Goal: Task Accomplishment & Management: Use online tool/utility

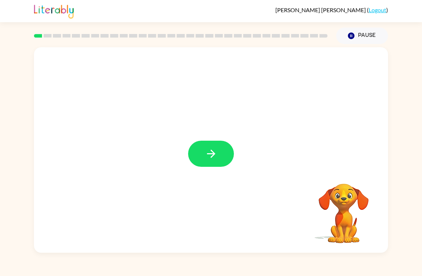
click at [213, 148] on icon "button" at bounding box center [211, 153] width 13 height 13
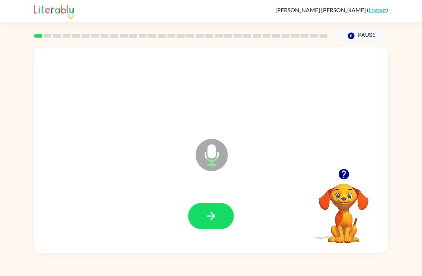
click at [215, 215] on icon "button" at bounding box center [211, 216] width 13 height 13
click at [224, 217] on button "button" at bounding box center [211, 216] width 46 height 26
click at [215, 216] on icon "button" at bounding box center [211, 216] width 13 height 13
click at [219, 217] on button "button" at bounding box center [211, 216] width 46 height 26
click at [226, 208] on button "button" at bounding box center [211, 216] width 46 height 26
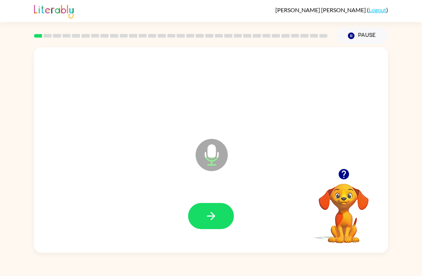
click at [224, 216] on button "button" at bounding box center [211, 216] width 46 height 26
click at [222, 214] on button "button" at bounding box center [211, 216] width 46 height 26
click at [223, 228] on button "button" at bounding box center [211, 216] width 46 height 26
click at [226, 209] on button "button" at bounding box center [211, 216] width 46 height 26
click at [240, 224] on div at bounding box center [211, 216] width 340 height 59
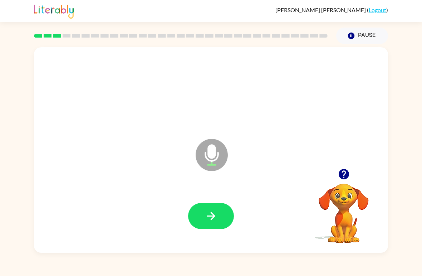
click at [230, 225] on button "button" at bounding box center [211, 216] width 46 height 26
click at [223, 215] on button "button" at bounding box center [211, 216] width 46 height 26
click at [217, 215] on button "button" at bounding box center [211, 216] width 46 height 26
click at [218, 222] on button "button" at bounding box center [211, 216] width 46 height 26
click at [224, 212] on button "button" at bounding box center [211, 216] width 46 height 26
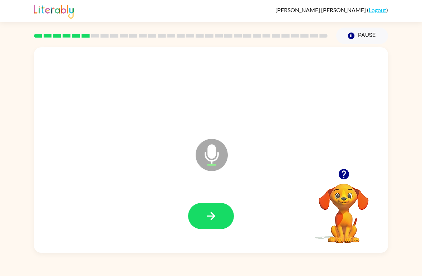
click at [219, 209] on button "button" at bounding box center [211, 216] width 46 height 26
click at [230, 220] on button "button" at bounding box center [211, 216] width 46 height 26
click at [217, 217] on icon "button" at bounding box center [211, 216] width 13 height 13
click at [227, 216] on button "button" at bounding box center [211, 216] width 46 height 26
click at [216, 219] on icon "button" at bounding box center [211, 216] width 13 height 13
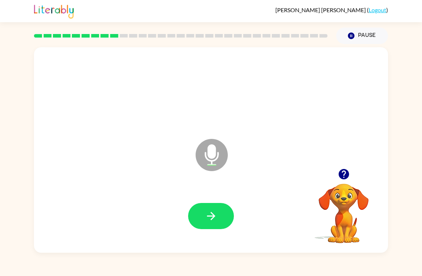
click at [216, 216] on icon "button" at bounding box center [211, 216] width 13 height 13
click at [221, 213] on button "button" at bounding box center [211, 216] width 46 height 26
click at [209, 223] on button "button" at bounding box center [211, 216] width 46 height 26
click at [219, 156] on icon at bounding box center [212, 155] width 32 height 32
click at [221, 222] on button "button" at bounding box center [211, 216] width 46 height 26
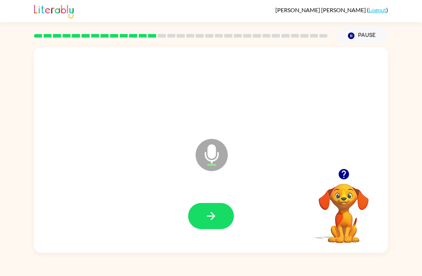
click at [231, 209] on button "button" at bounding box center [211, 216] width 46 height 26
click at [222, 214] on button "button" at bounding box center [211, 216] width 46 height 26
click at [218, 215] on button "button" at bounding box center [211, 216] width 46 height 26
click at [217, 211] on button "button" at bounding box center [211, 216] width 46 height 26
click at [219, 212] on button "button" at bounding box center [211, 216] width 46 height 26
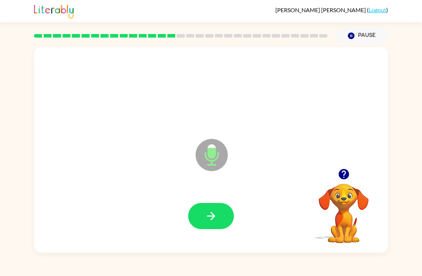
click at [222, 216] on button "button" at bounding box center [211, 216] width 46 height 26
click at [223, 212] on button "button" at bounding box center [211, 216] width 46 height 26
click at [222, 206] on button "button" at bounding box center [211, 216] width 46 height 26
click at [226, 222] on button "button" at bounding box center [211, 216] width 46 height 26
click at [211, 229] on button "button" at bounding box center [211, 216] width 46 height 26
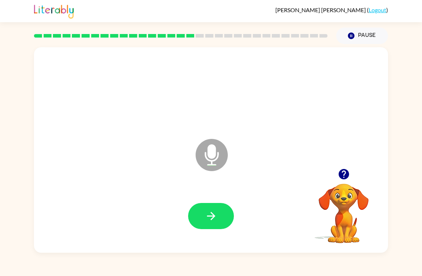
click at [220, 210] on button "button" at bounding box center [211, 216] width 46 height 26
click at [215, 217] on icon "button" at bounding box center [211, 216] width 13 height 13
click at [223, 214] on button "button" at bounding box center [211, 216] width 46 height 26
click at [224, 211] on button "button" at bounding box center [211, 216] width 46 height 26
click at [221, 219] on button "button" at bounding box center [211, 216] width 46 height 26
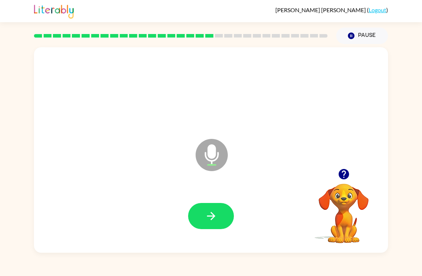
click at [216, 225] on button "button" at bounding box center [211, 216] width 46 height 26
click at [226, 219] on button "button" at bounding box center [211, 216] width 46 height 26
click at [217, 225] on button "button" at bounding box center [211, 216] width 46 height 26
click at [212, 215] on icon "button" at bounding box center [211, 216] width 8 height 8
click at [231, 221] on button "button" at bounding box center [211, 216] width 46 height 26
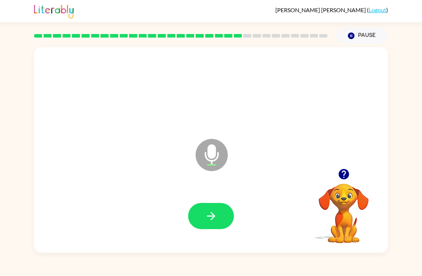
click at [215, 216] on icon "button" at bounding box center [211, 216] width 13 height 13
click at [204, 211] on button "button" at bounding box center [211, 216] width 46 height 26
click at [210, 209] on button "button" at bounding box center [211, 216] width 46 height 26
click at [215, 212] on icon "button" at bounding box center [211, 216] width 13 height 13
click at [202, 233] on div at bounding box center [211, 216] width 340 height 59
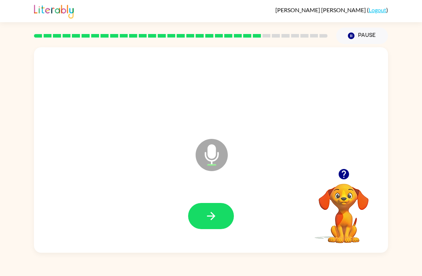
click at [221, 217] on button "button" at bounding box center [211, 216] width 46 height 26
click at [215, 214] on icon "button" at bounding box center [211, 216] width 13 height 13
click at [223, 214] on button "button" at bounding box center [211, 216] width 46 height 26
click at [221, 214] on button "button" at bounding box center [211, 216] width 46 height 26
click at [217, 205] on button "button" at bounding box center [211, 216] width 46 height 26
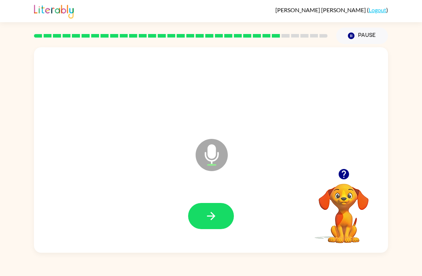
click at [204, 201] on div at bounding box center [211, 216] width 340 height 59
click at [205, 220] on icon "button" at bounding box center [211, 216] width 13 height 13
click at [211, 209] on button "button" at bounding box center [211, 216] width 46 height 26
click at [219, 222] on button "button" at bounding box center [211, 216] width 46 height 26
click at [206, 214] on icon "button" at bounding box center [211, 216] width 13 height 13
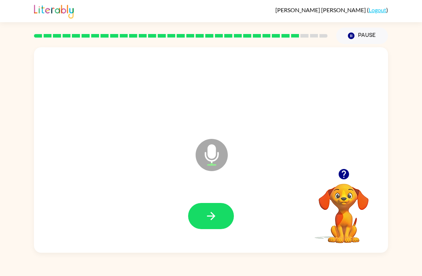
click at [219, 214] on button "button" at bounding box center [211, 216] width 46 height 26
click at [224, 210] on button "button" at bounding box center [211, 216] width 46 height 26
click at [213, 215] on icon "button" at bounding box center [211, 216] width 8 height 8
click at [216, 217] on icon "button" at bounding box center [211, 216] width 13 height 13
click at [226, 212] on button "button" at bounding box center [211, 216] width 46 height 26
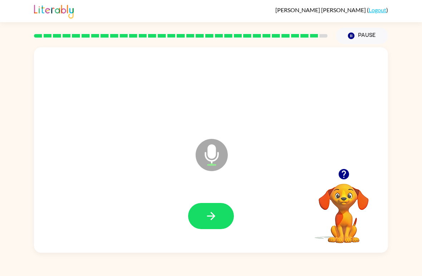
click at [218, 215] on button "button" at bounding box center [211, 216] width 46 height 26
